Goal: Transaction & Acquisition: Book appointment/travel/reservation

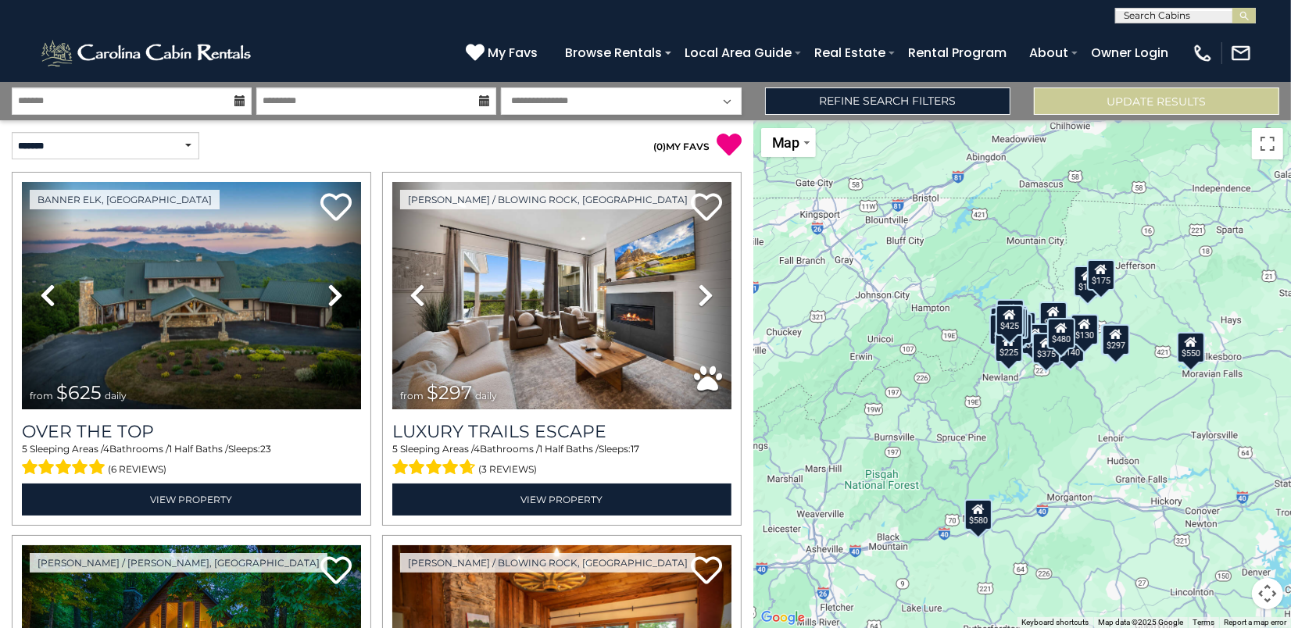
click at [574, 104] on select "**********" at bounding box center [621, 101] width 240 height 27
click at [944, 108] on link "Refine Search Filters" at bounding box center [887, 101] width 245 height 27
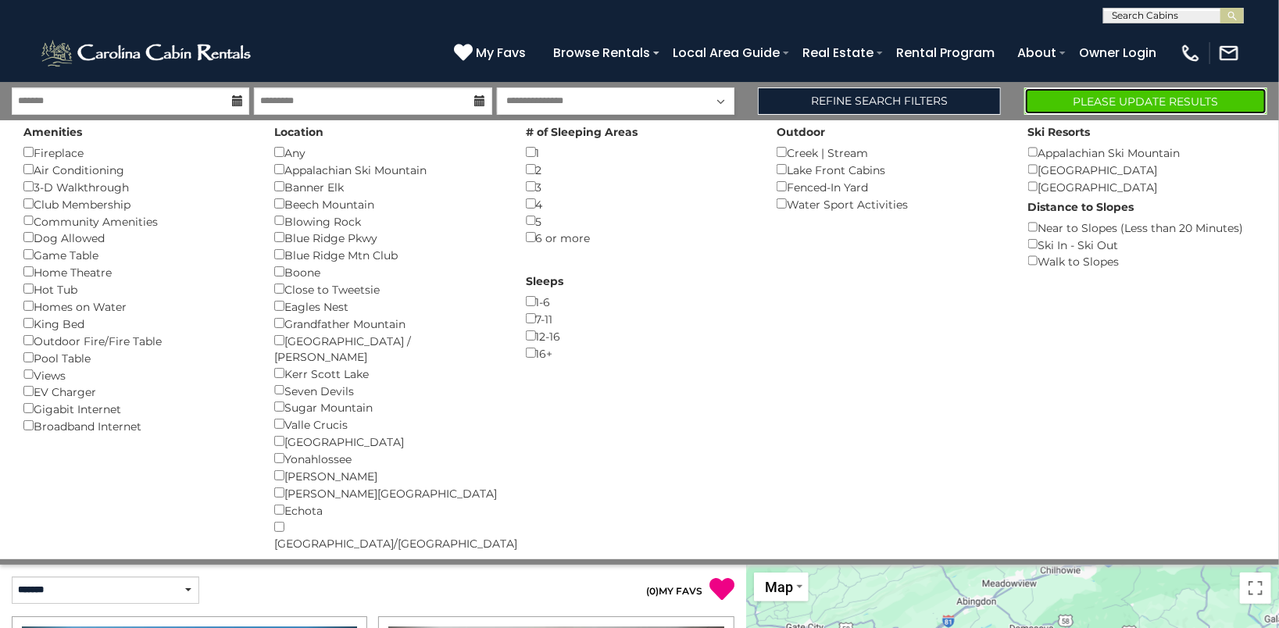
click at [1073, 102] on button "Please Update Results" at bounding box center [1146, 101] width 243 height 27
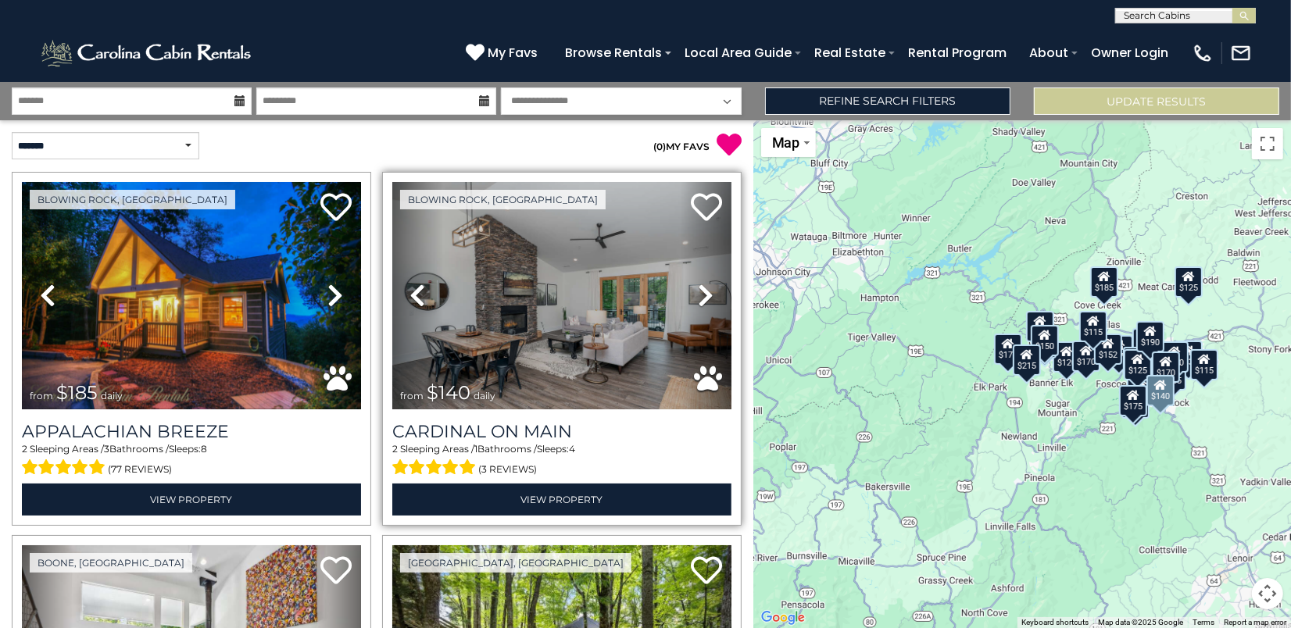
click at [699, 287] on icon at bounding box center [706, 295] width 16 height 25
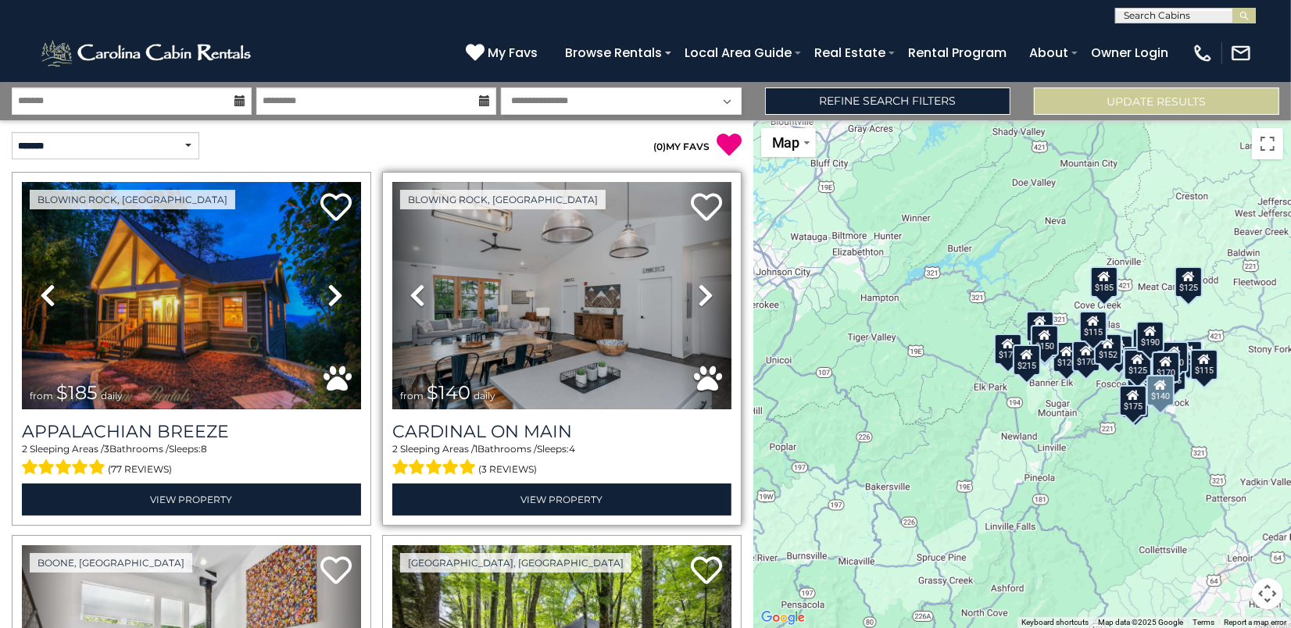
click at [699, 289] on icon at bounding box center [706, 295] width 16 height 25
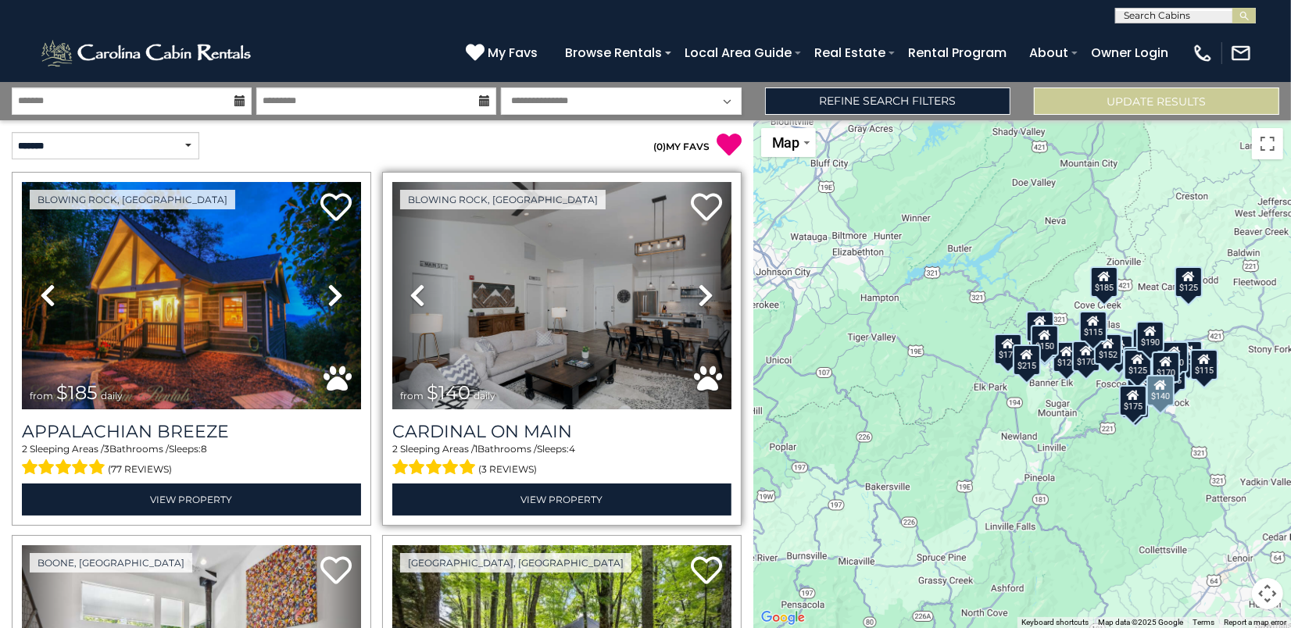
click at [698, 291] on icon at bounding box center [706, 295] width 16 height 25
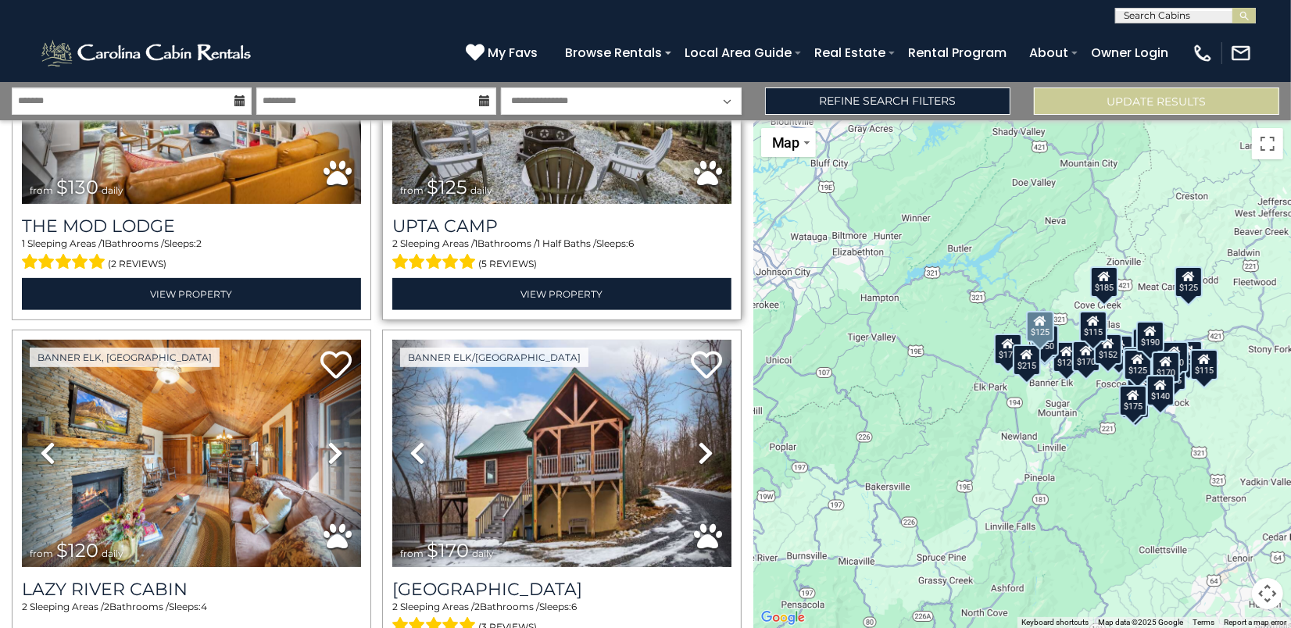
scroll to position [625, 0]
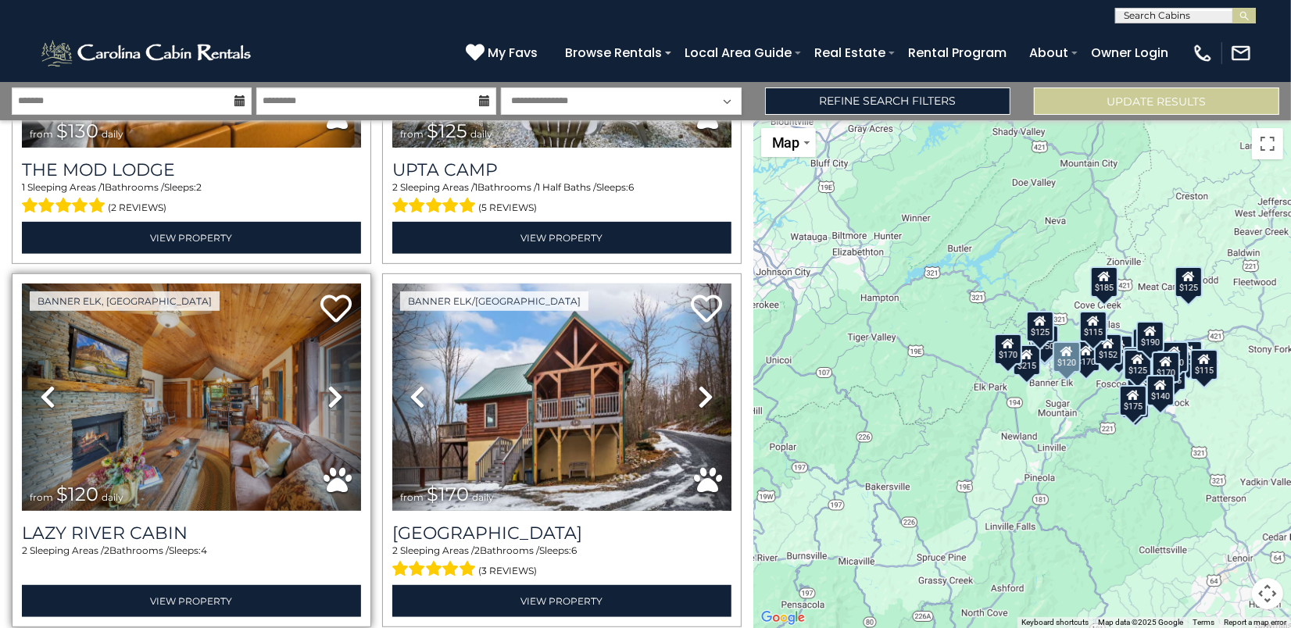
click at [334, 385] on icon at bounding box center [335, 397] width 16 height 25
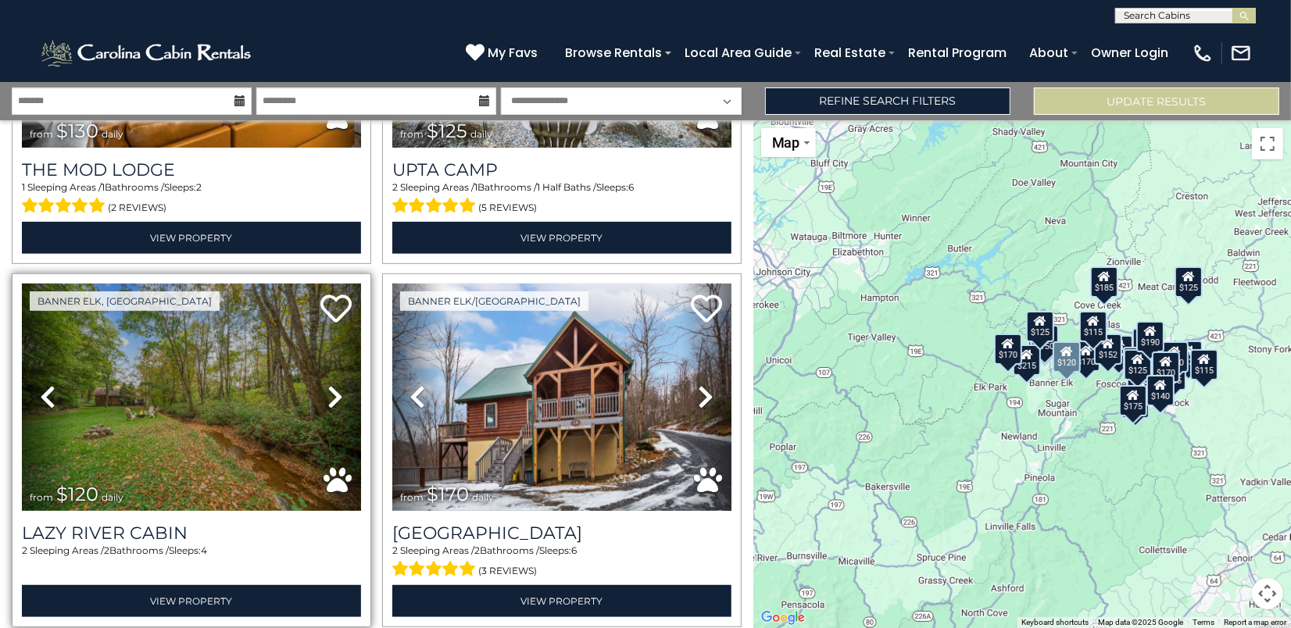
click at [334, 385] on icon at bounding box center [335, 397] width 16 height 25
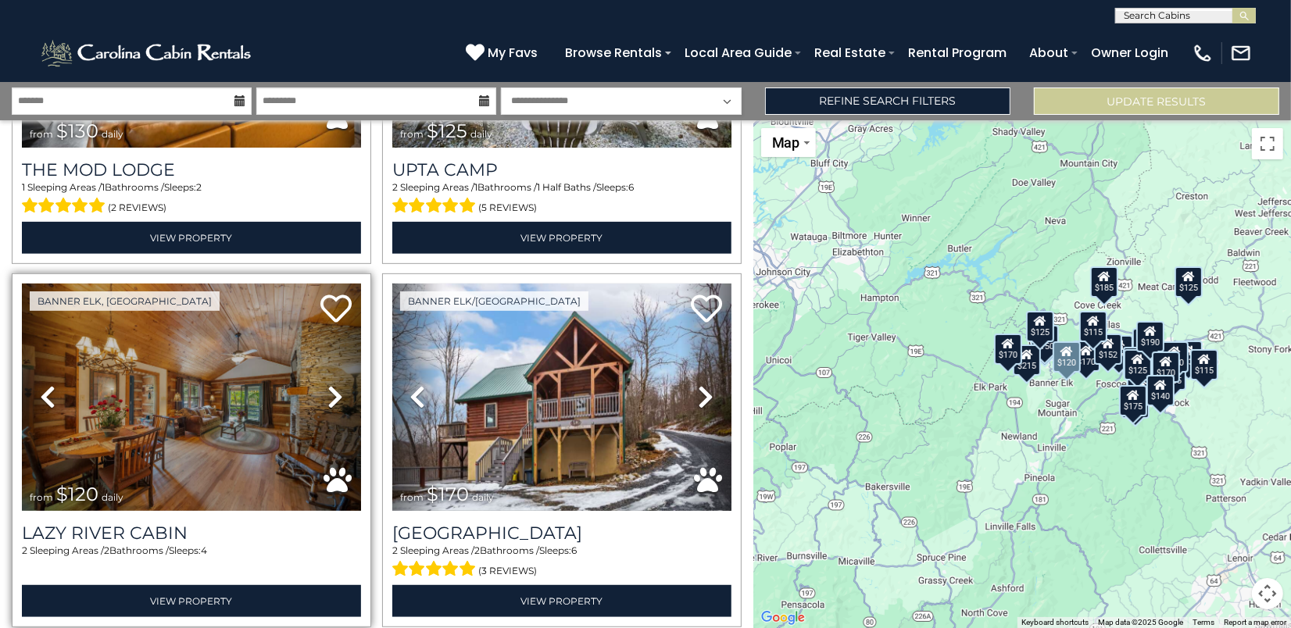
click at [334, 385] on icon at bounding box center [335, 397] width 16 height 25
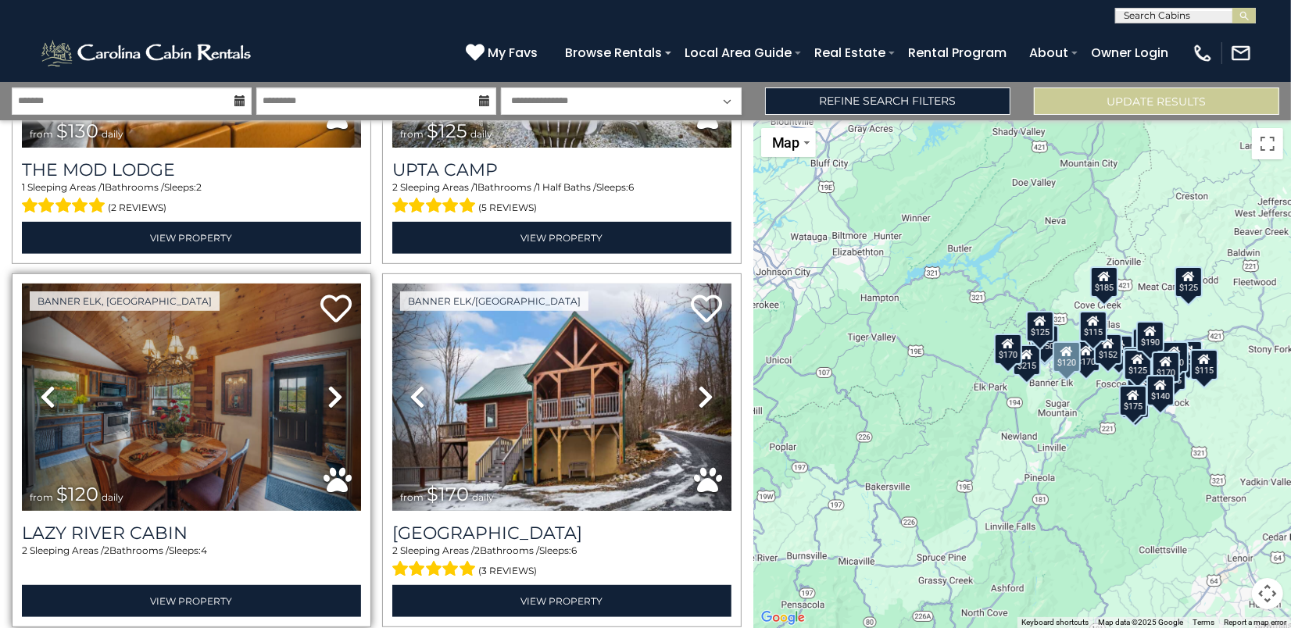
click at [334, 385] on icon at bounding box center [335, 397] width 16 height 25
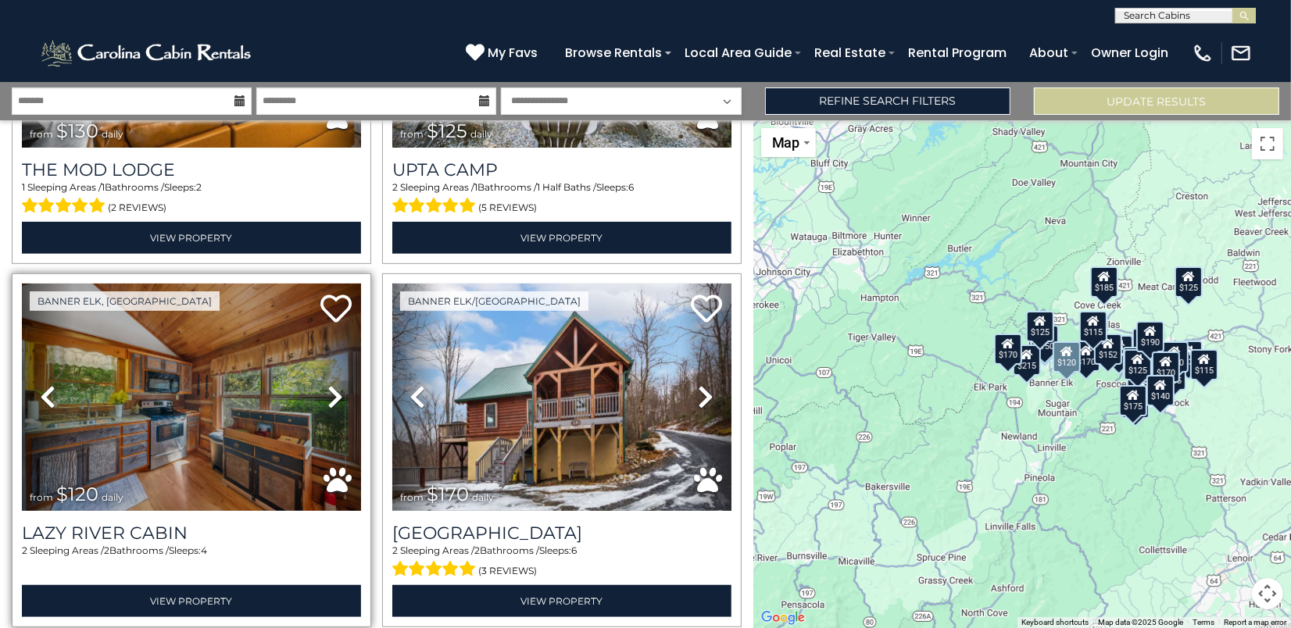
click at [334, 385] on icon at bounding box center [335, 397] width 16 height 25
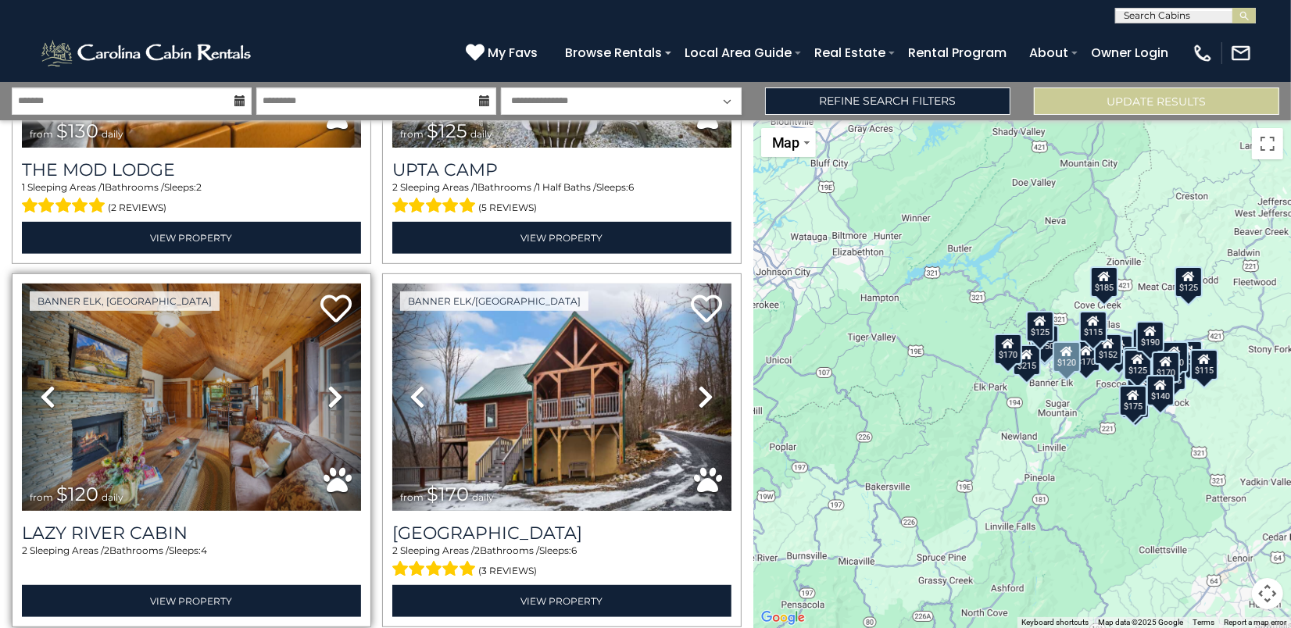
click at [334, 385] on icon at bounding box center [335, 397] width 16 height 25
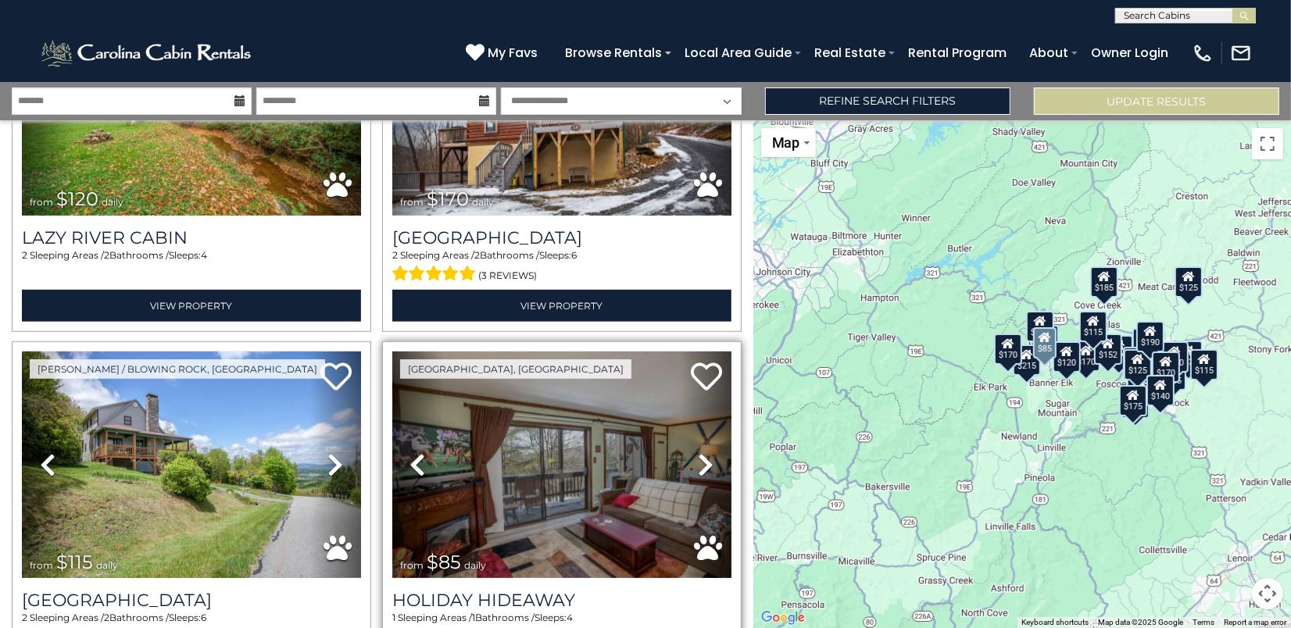
scroll to position [938, 0]
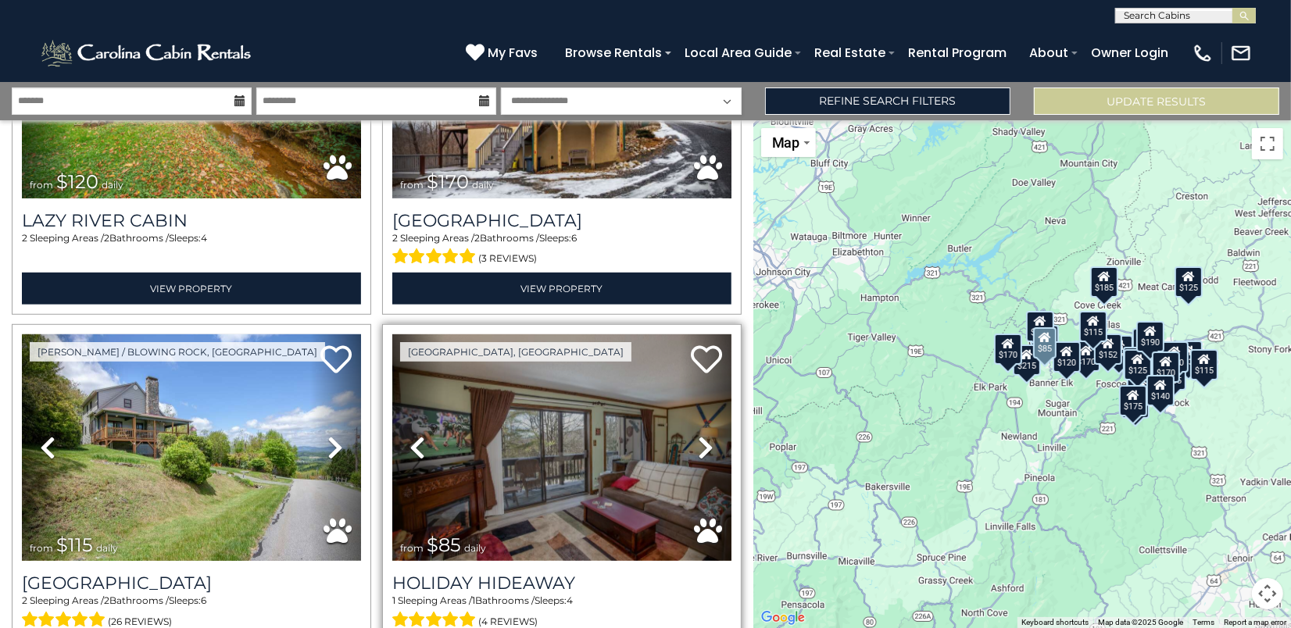
click at [699, 441] on icon at bounding box center [706, 447] width 16 height 25
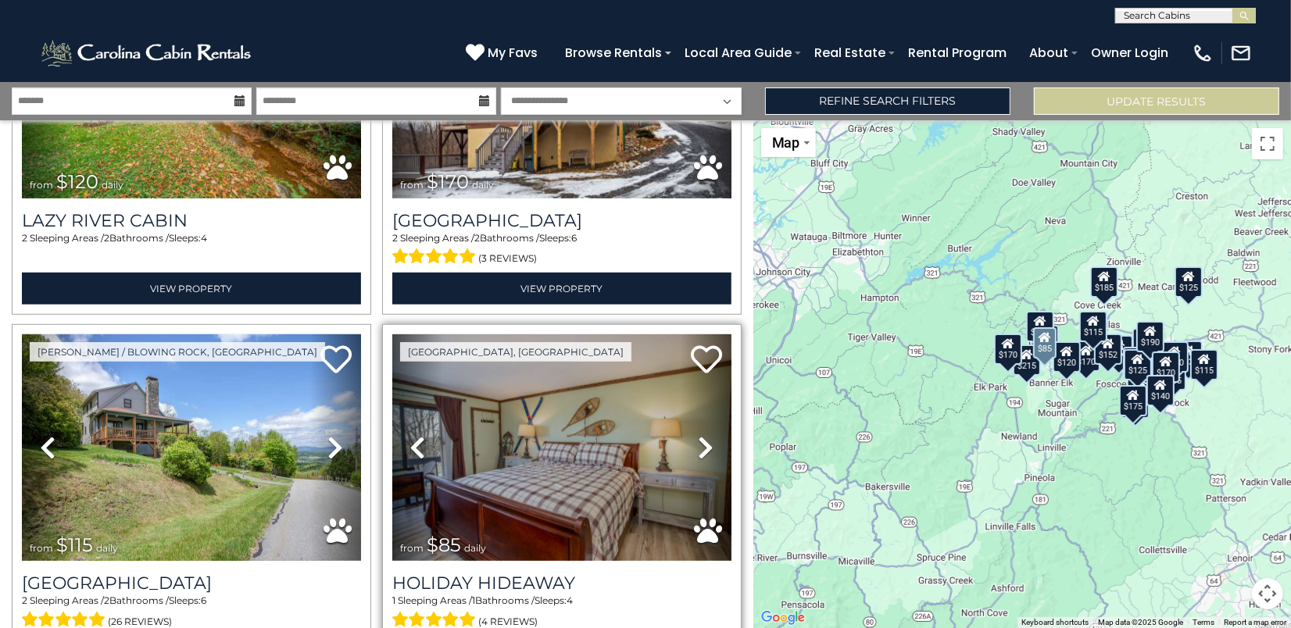
click at [699, 441] on icon at bounding box center [706, 447] width 16 height 25
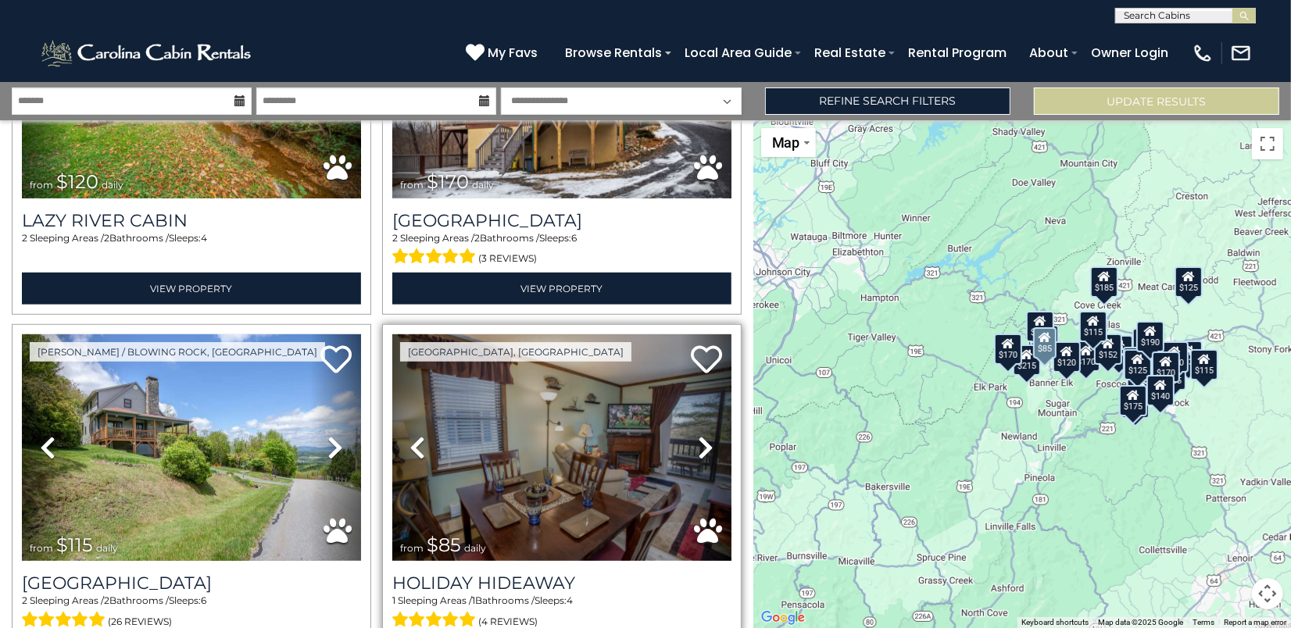
click at [699, 441] on icon at bounding box center [706, 447] width 16 height 25
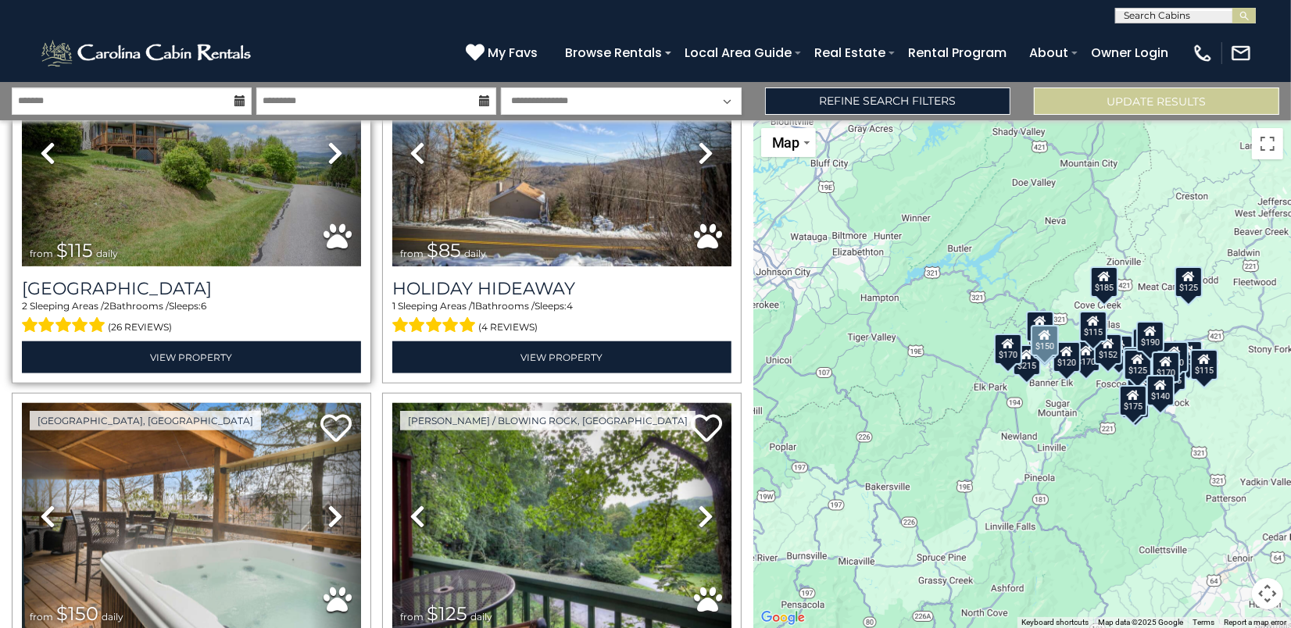
scroll to position [1329, 0]
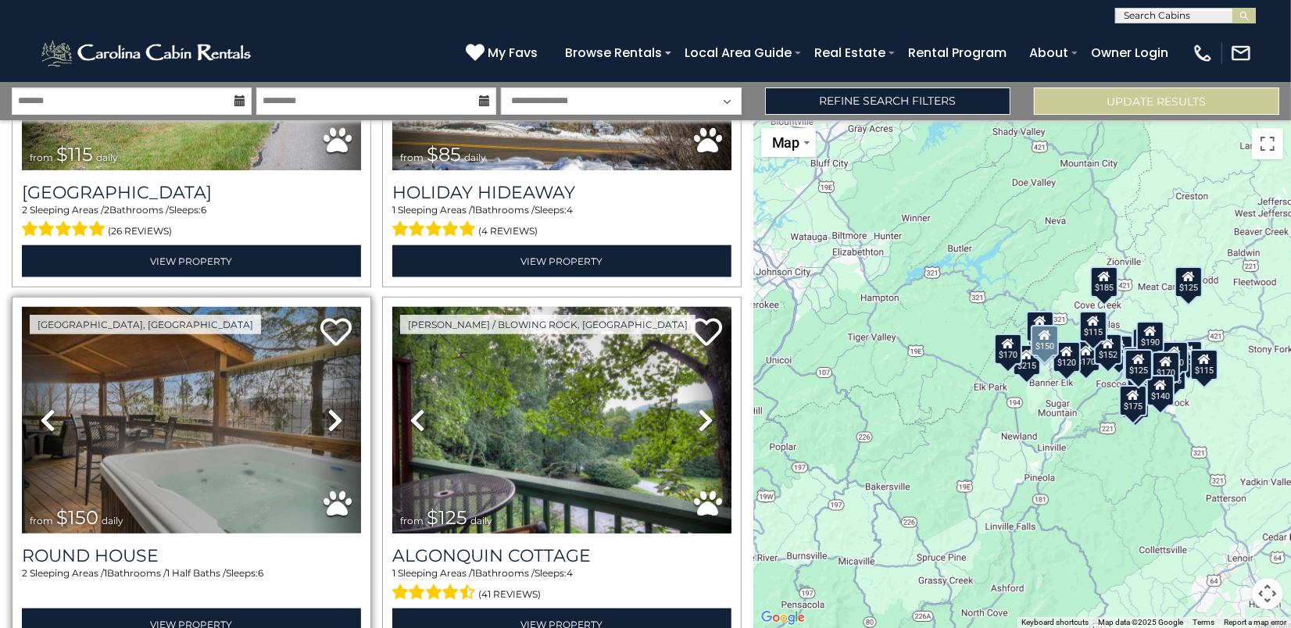
click at [334, 408] on icon at bounding box center [335, 420] width 16 height 25
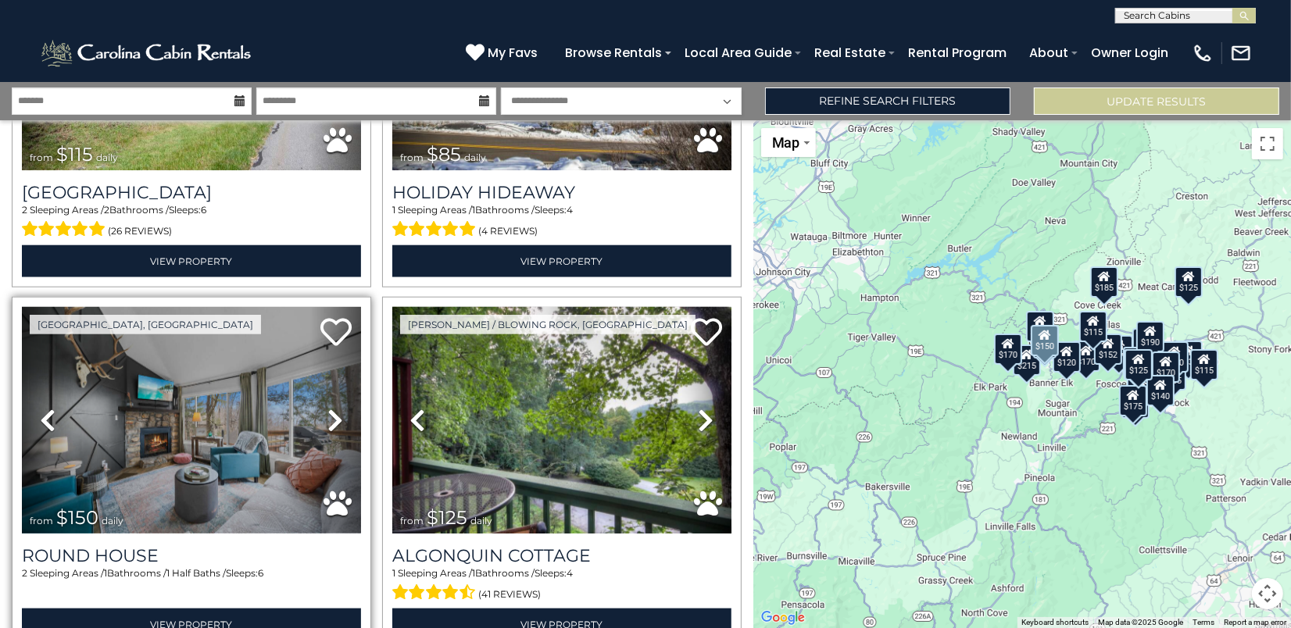
click at [334, 408] on icon at bounding box center [335, 420] width 16 height 25
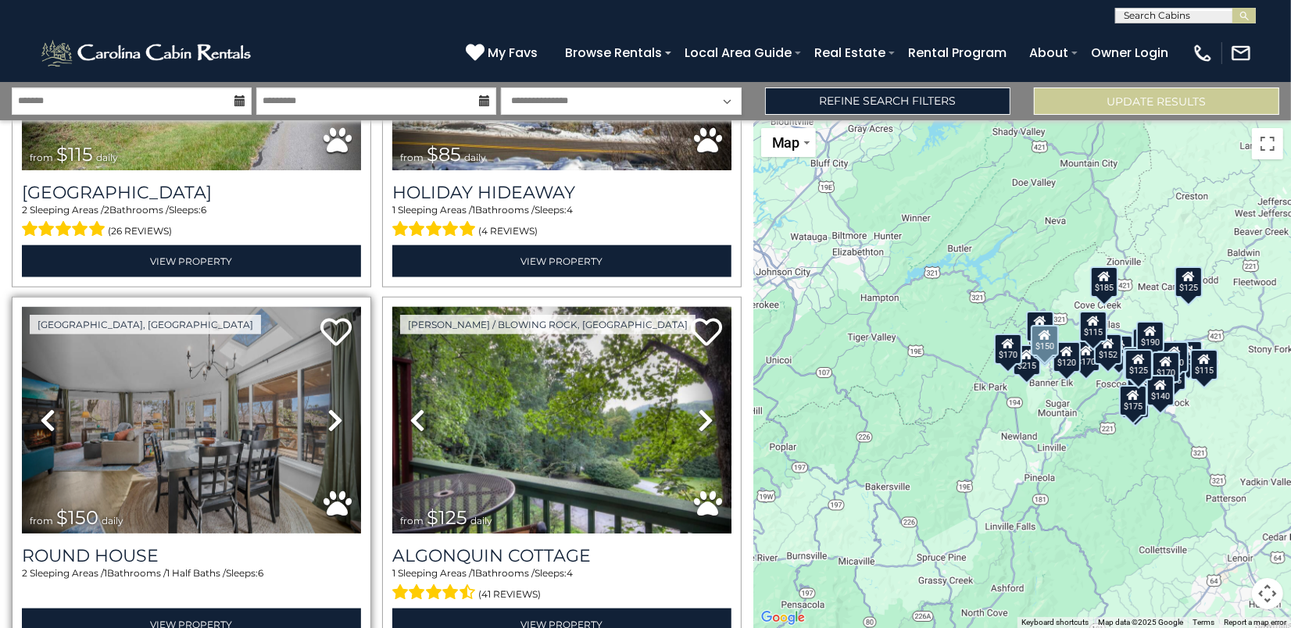
click at [334, 408] on icon at bounding box center [335, 420] width 16 height 25
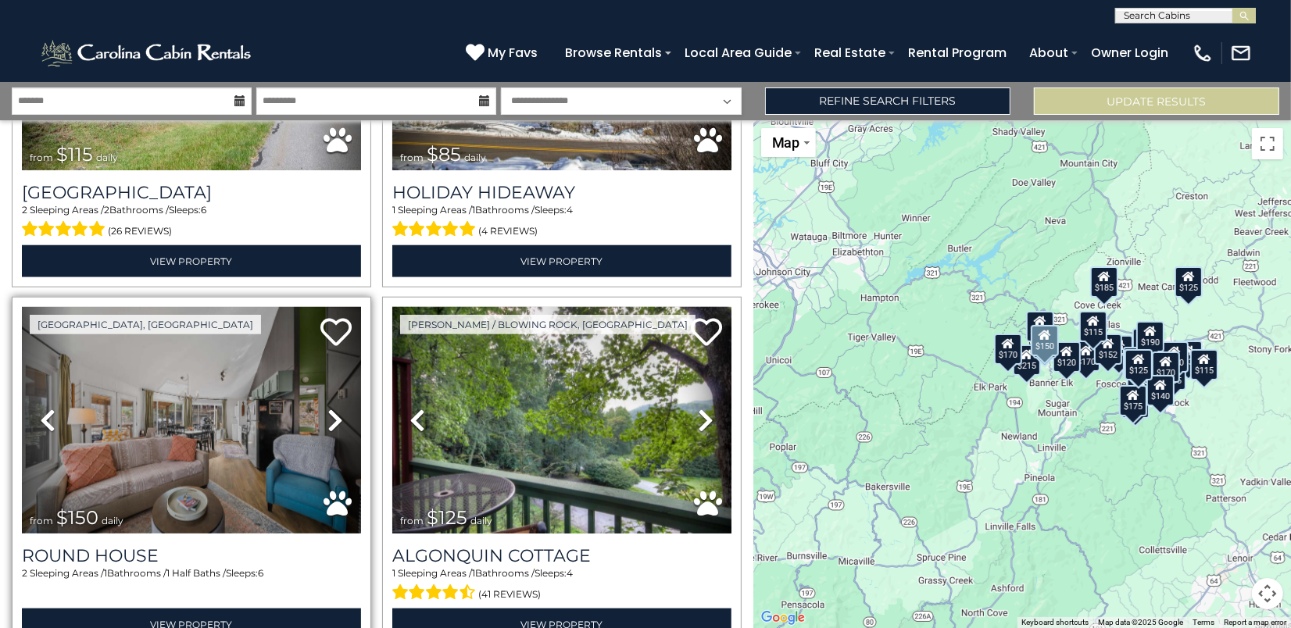
click at [334, 408] on icon at bounding box center [335, 420] width 16 height 25
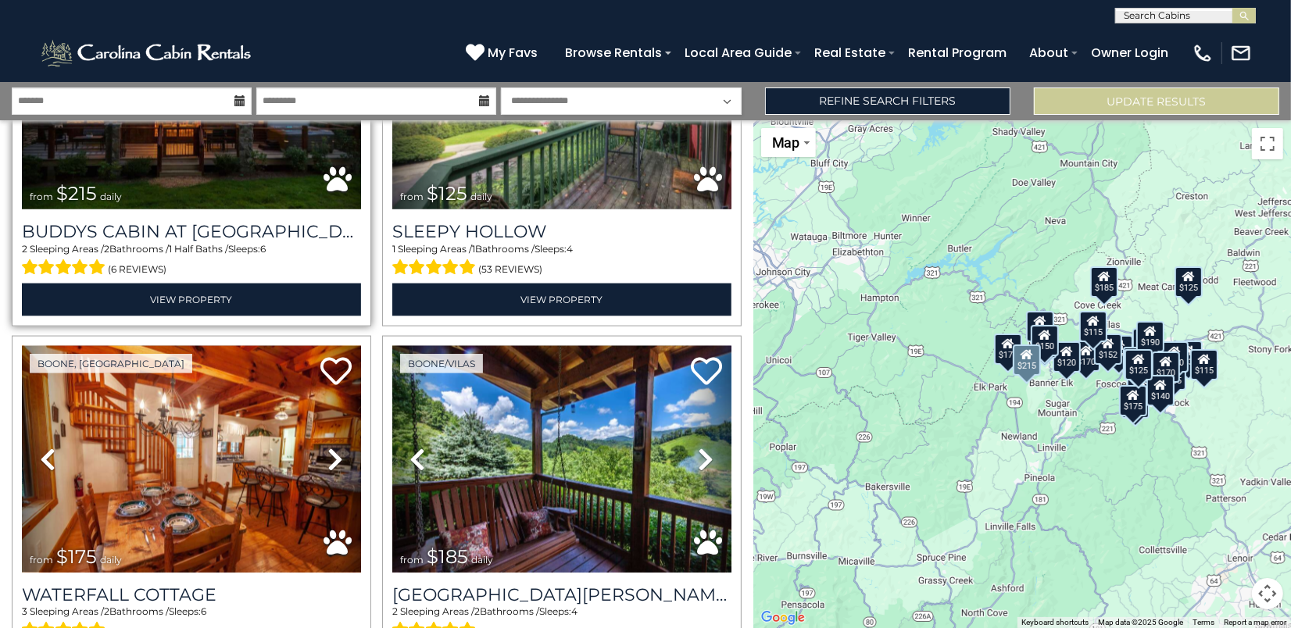
scroll to position [2032, 0]
